Goal: Transaction & Acquisition: Download file/media

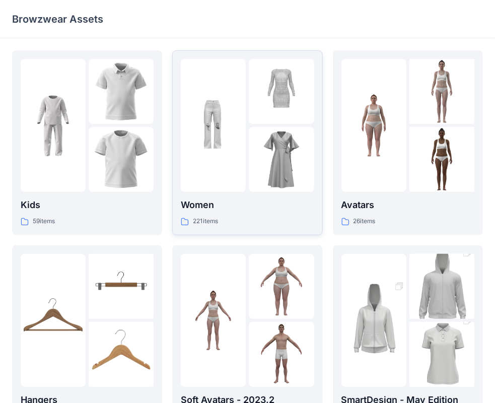
scroll to position [250, 0]
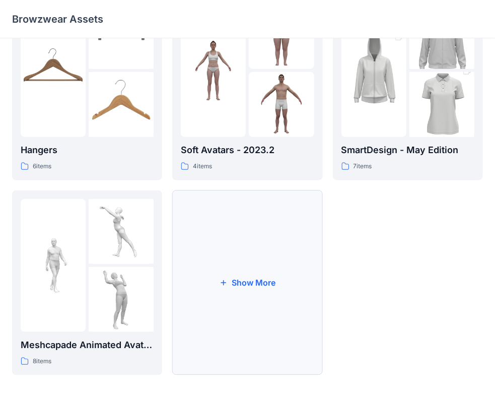
click at [234, 278] on button "Show More" at bounding box center [247, 282] width 150 height 185
click at [261, 280] on div at bounding box center [281, 299] width 65 height 65
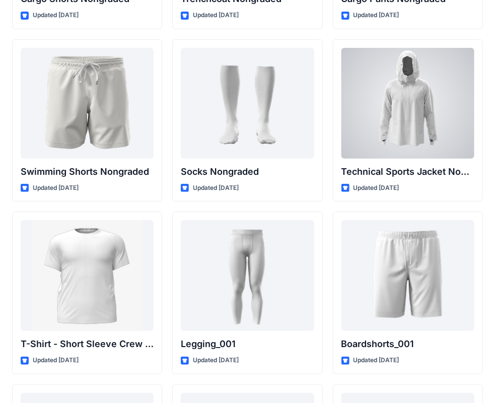
scroll to position [1577, 0]
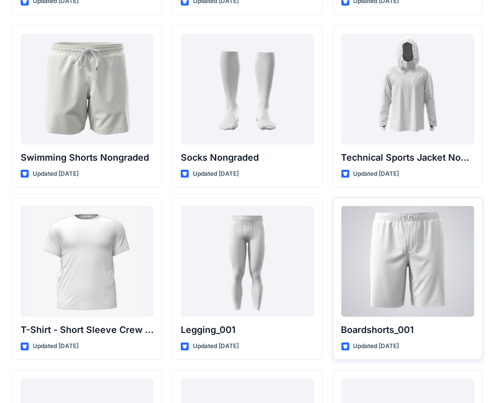
click at [418, 260] on div at bounding box center [407, 261] width 133 height 111
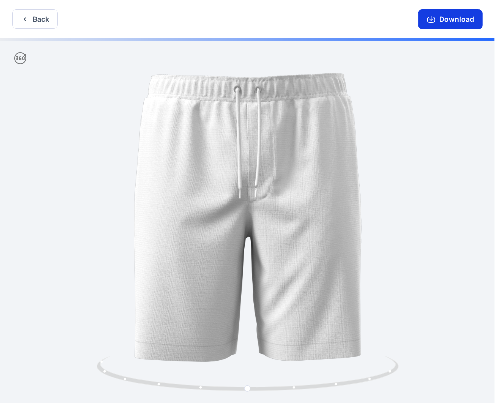
click at [448, 19] on button "Download" at bounding box center [450, 19] width 64 height 20
click at [43, 22] on button "Back" at bounding box center [35, 19] width 46 height 20
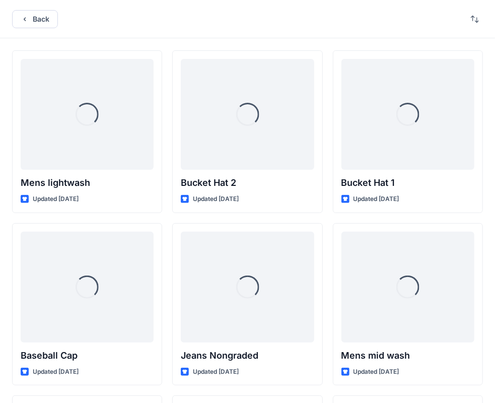
scroll to position [1577, 0]
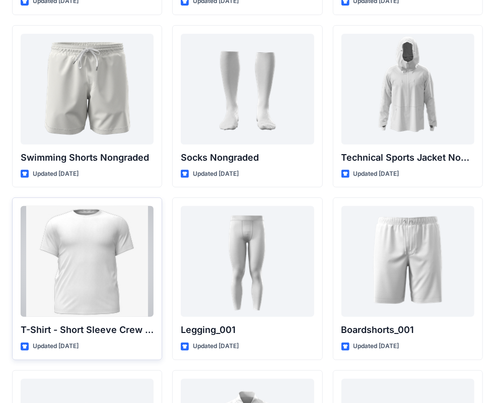
click at [114, 240] on div at bounding box center [87, 261] width 133 height 111
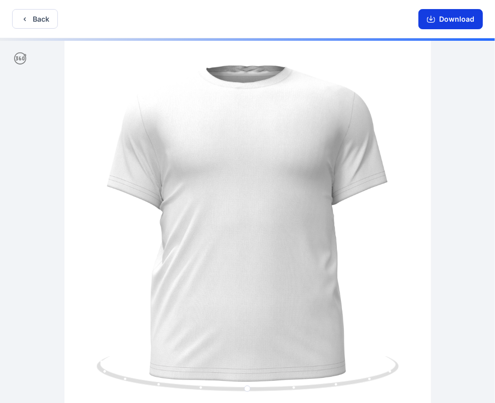
click at [448, 24] on button "Download" at bounding box center [450, 19] width 64 height 20
